Goal: Navigation & Orientation: Find specific page/section

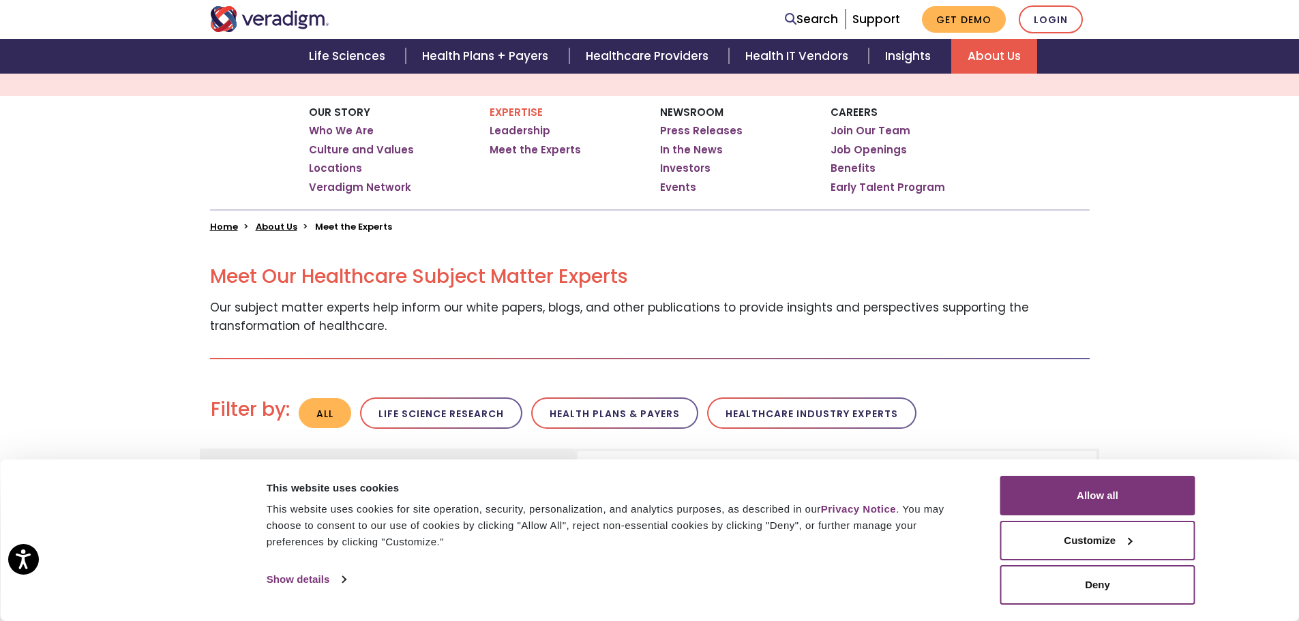
scroll to position [205, 0]
click at [514, 127] on link "Leadership" at bounding box center [520, 130] width 61 height 14
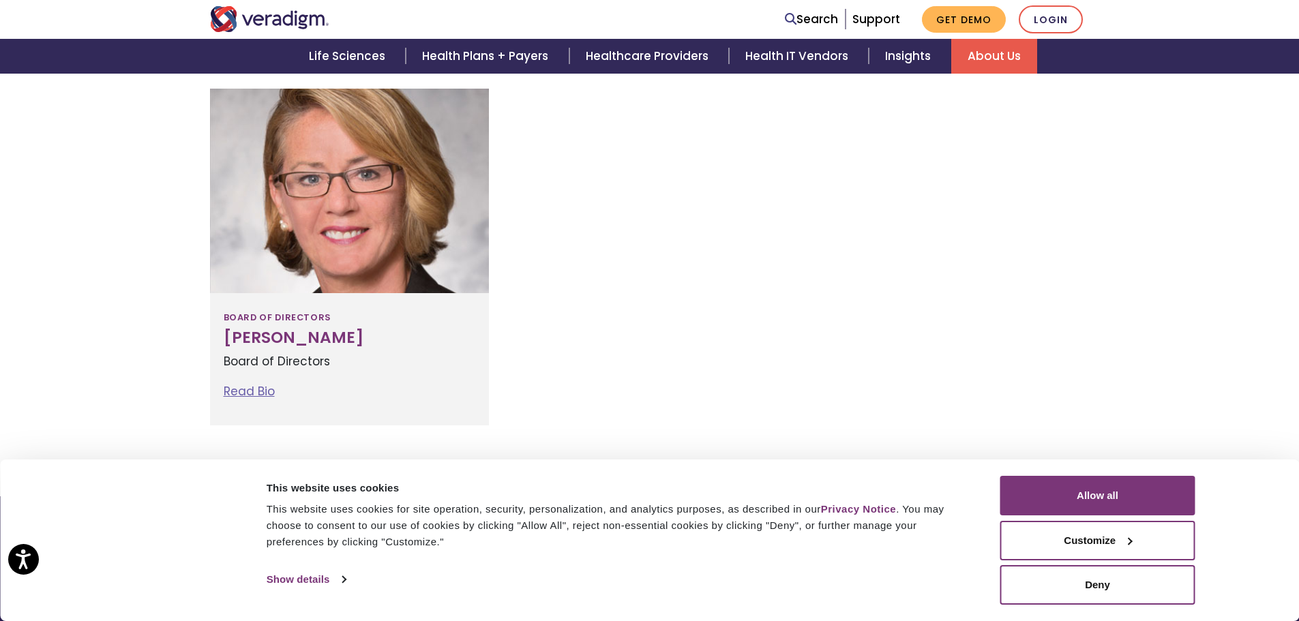
scroll to position [1909, 0]
